Goal: Information Seeking & Learning: Learn about a topic

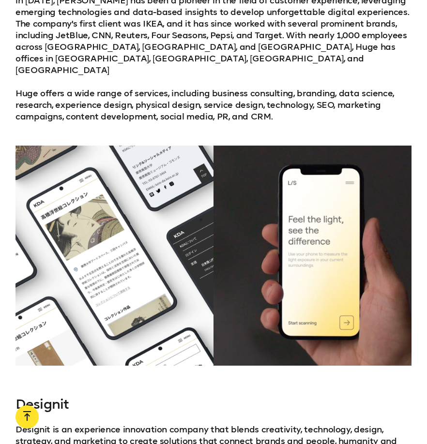
scroll to position [1151, 0]
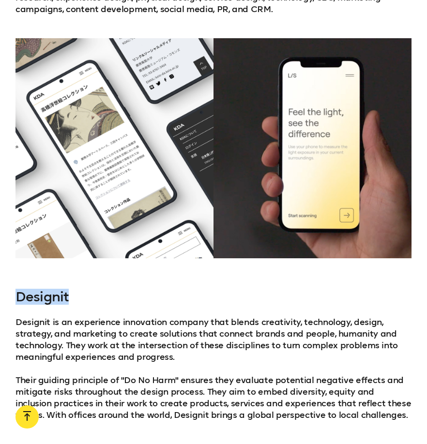
drag, startPoint x: 85, startPoint y: 272, endPoint x: 12, endPoint y: 280, distance: 73.6
click at [12, 289] on div "Designit Designit is an experience innovation company that blends creativity, t…" at bounding box center [213, 355] width 427 height 132
copy h3 "Designit"
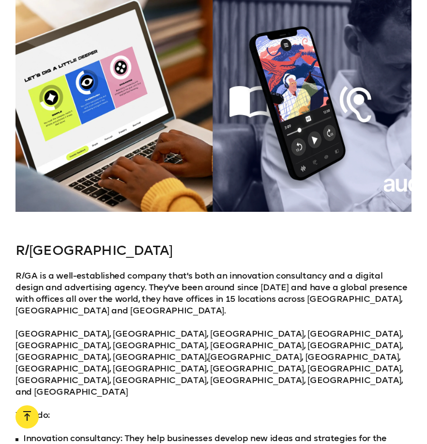
scroll to position [2509, 0]
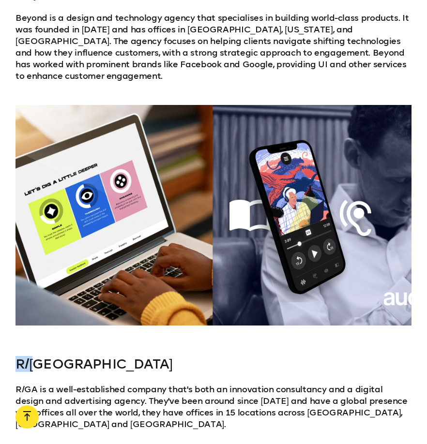
drag, startPoint x: 22, startPoint y: 314, endPoint x: 40, endPoint y: 313, distance: 18.4
click at [40, 313] on div "We're constantly amazed by the incredible work coming from creative minds aroun…" at bounding box center [213, 159] width 427 height 4041
click at [80, 289] on div "We're constantly amazed by the incredible work coming from creative minds aroun…" at bounding box center [213, 159] width 427 height 4041
drag, startPoint x: 65, startPoint y: 316, endPoint x: 13, endPoint y: 324, distance: 52.9
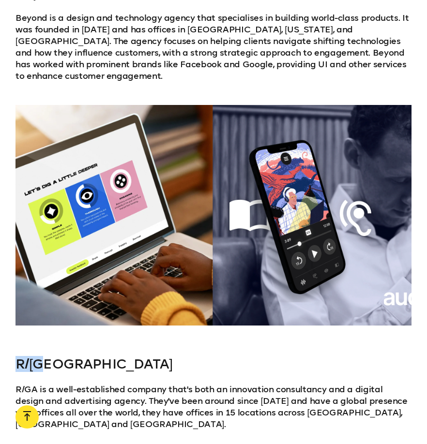
copy h3 "R/[GEOGRAPHIC_DATA]"
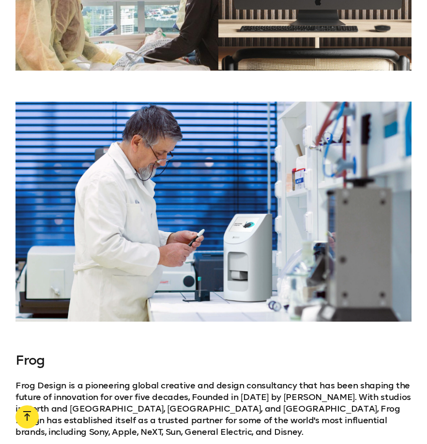
scroll to position [4131, 0]
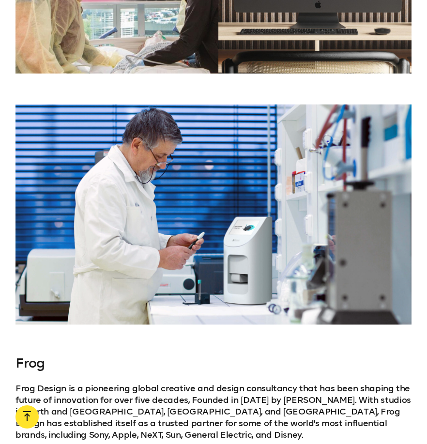
click at [30, 356] on h3 "Frog" at bounding box center [213, 363] width 396 height 15
drag, startPoint x: 30, startPoint y: 223, endPoint x: 136, endPoint y: 181, distance: 113.6
click at [30, 356] on h3 "Frog" at bounding box center [213, 363] width 396 height 15
copy h3 "Frog"
click at [175, 383] on p "Frog Design is a pioneering global creative and design consultancy that has bee…" at bounding box center [213, 412] width 396 height 58
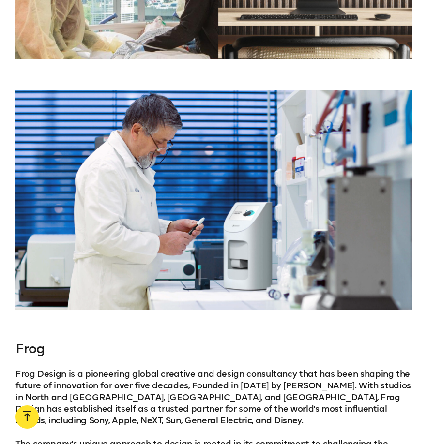
scroll to position [4254, 0]
